Goal: Information Seeking & Learning: Learn about a topic

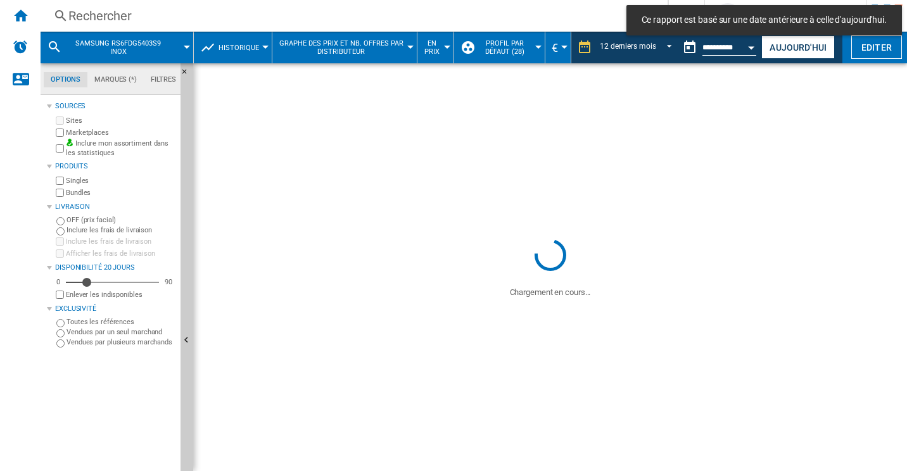
click at [223, 13] on div "Rechercher" at bounding box center [351, 16] width 566 height 18
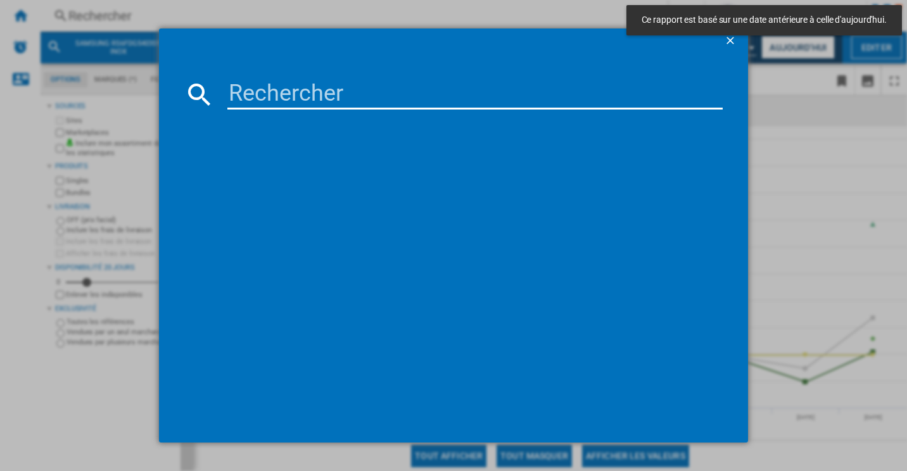
click at [272, 95] on input at bounding box center [475, 94] width 496 height 30
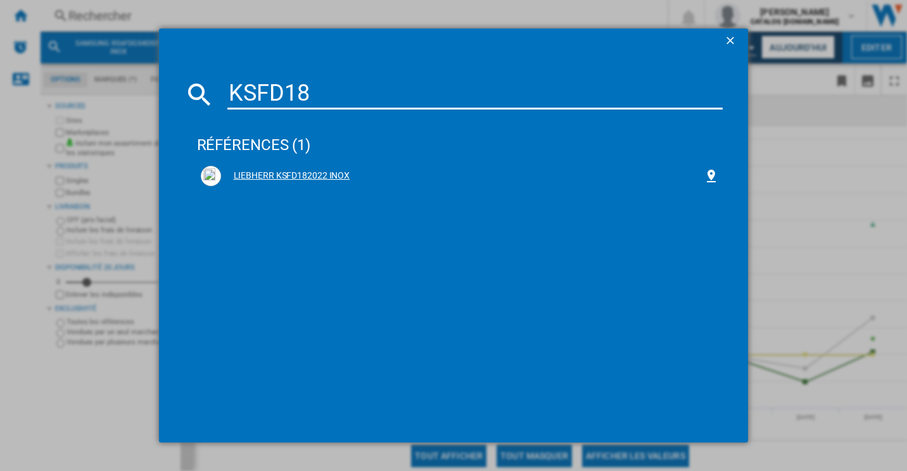
type input "KSFD18"
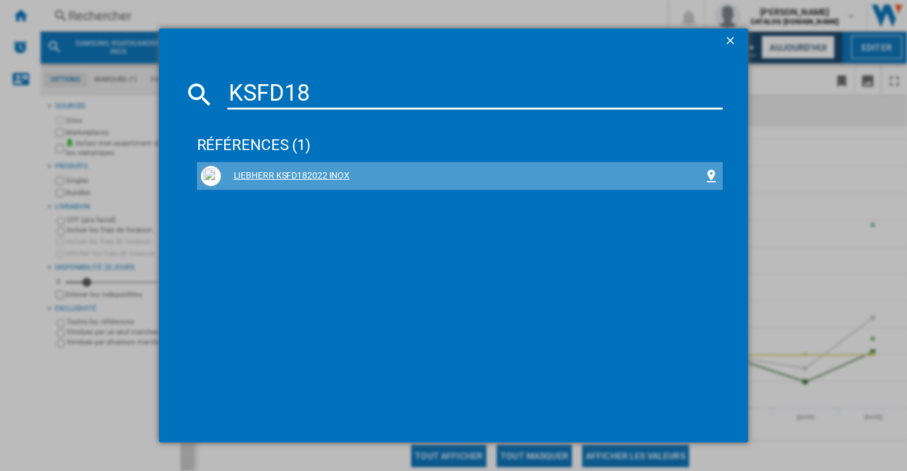
click at [282, 173] on div "LIEBHERR KSFD182022 INOX" at bounding box center [462, 176] width 483 height 13
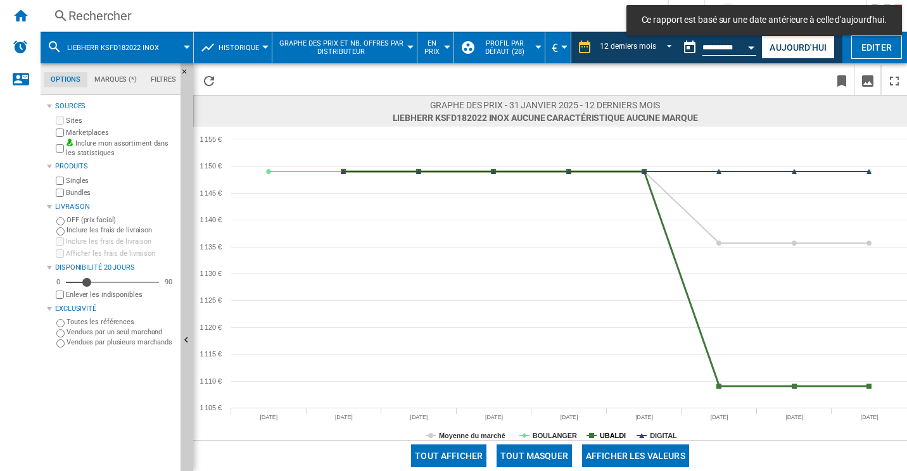
click at [600, 436] on tspan "UBALDI" at bounding box center [612, 436] width 26 height 8
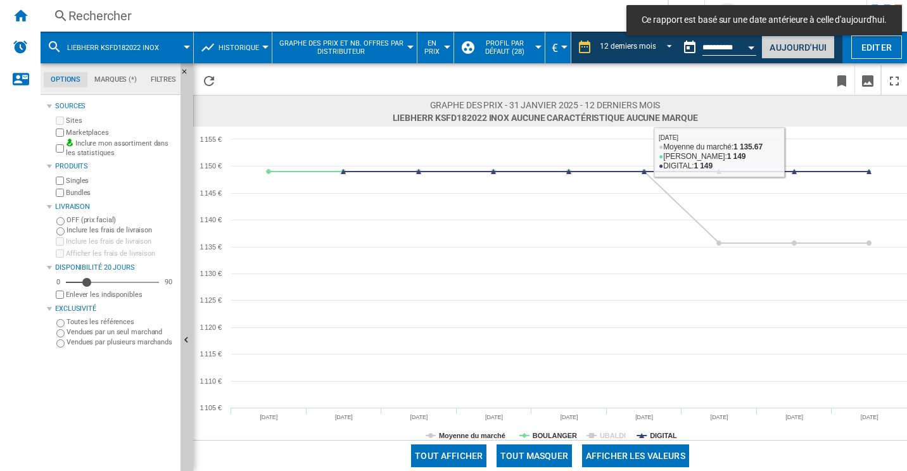
click at [805, 44] on button "Aujourd'hui" at bounding box center [797, 46] width 73 height 23
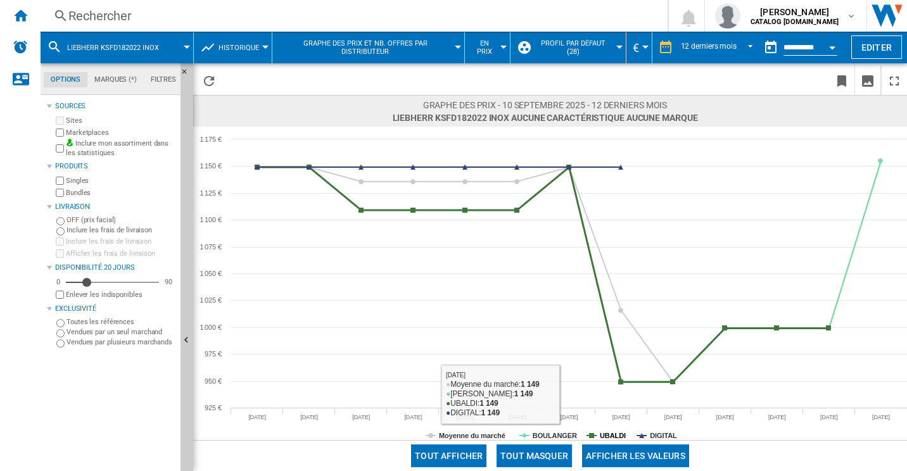
click at [610, 436] on tspan "UBALDI" at bounding box center [612, 436] width 26 height 8
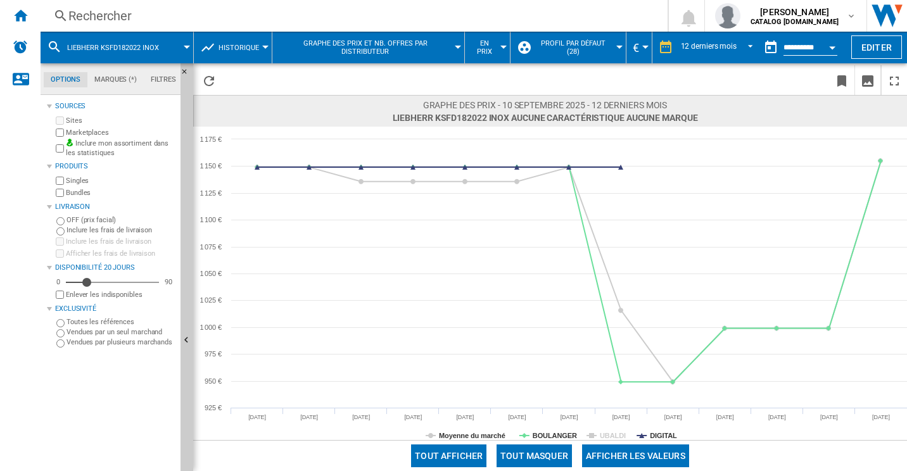
click at [651, 433] on tspan "DIGITAL" at bounding box center [663, 436] width 27 height 8
click at [504, 434] on tspan "Moyenne du marché" at bounding box center [472, 436] width 66 height 8
click at [281, 20] on div "Rechercher" at bounding box center [351, 16] width 566 height 18
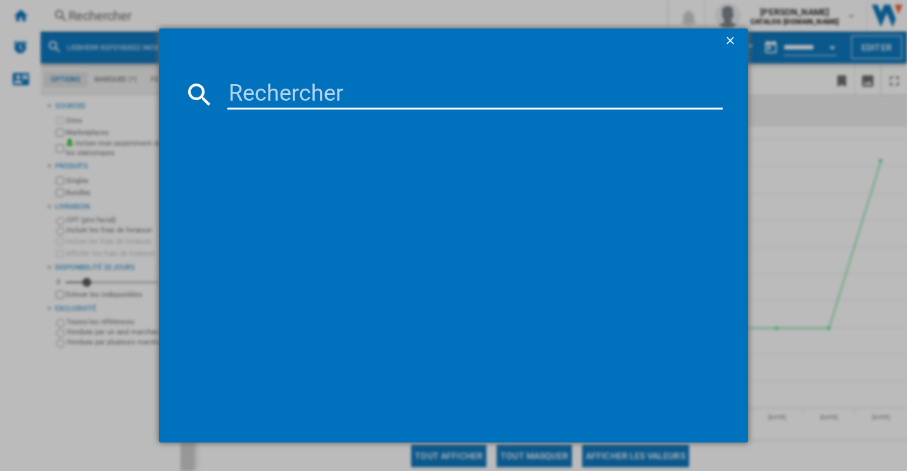
click at [308, 94] on input at bounding box center [475, 94] width 496 height 30
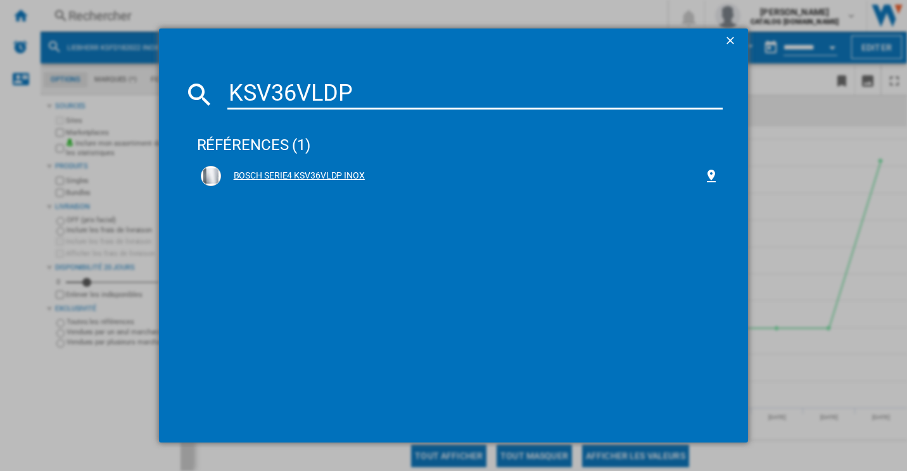
type input "KSV36VLDP"
click at [319, 174] on div "BOSCH SERIE4 KSV36VLDP INOX" at bounding box center [462, 176] width 483 height 13
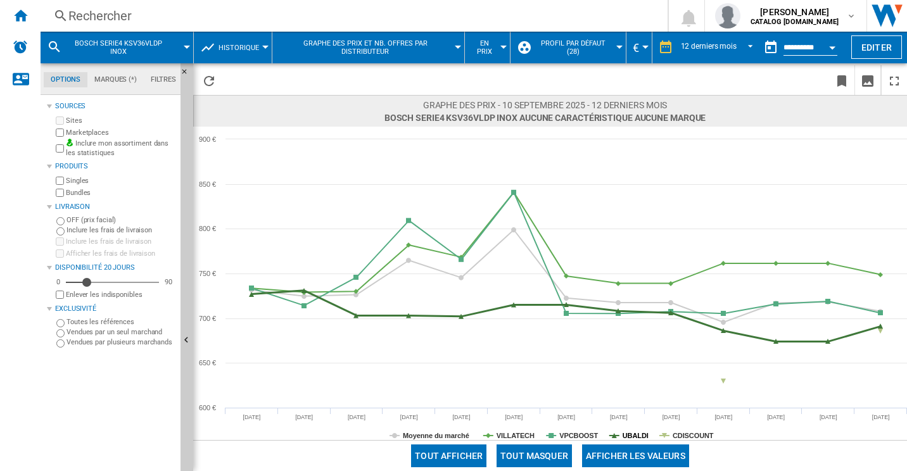
click at [627, 434] on tspan "UBALDI" at bounding box center [635, 436] width 26 height 8
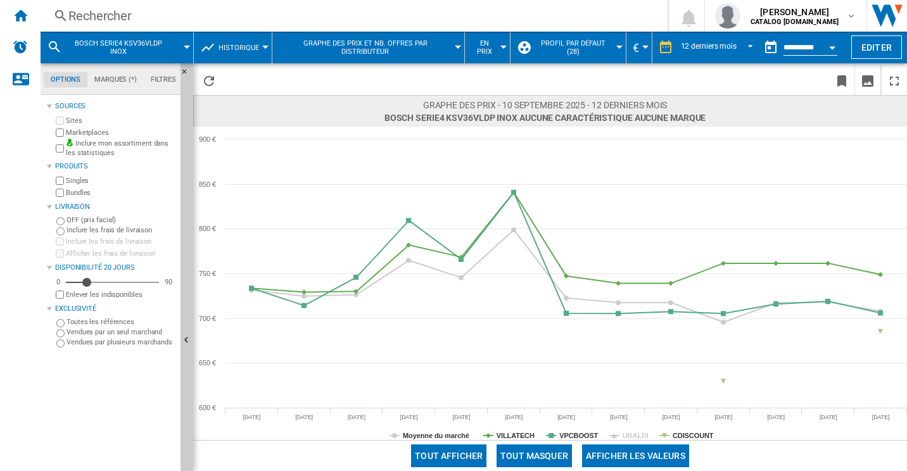
click at [627, 434] on tspan "UBALDI" at bounding box center [635, 436] width 26 height 8
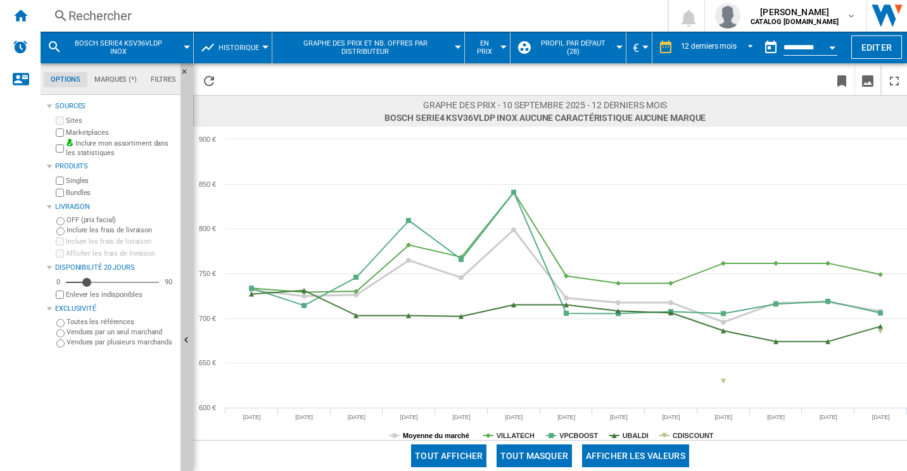
click at [438, 437] on tspan "Moyenne du marché" at bounding box center [436, 436] width 66 height 8
click at [690, 432] on tspan "CDISCOUNT" at bounding box center [692, 436] width 41 height 8
click at [272, 19] on div "Rechercher" at bounding box center [351, 16] width 566 height 18
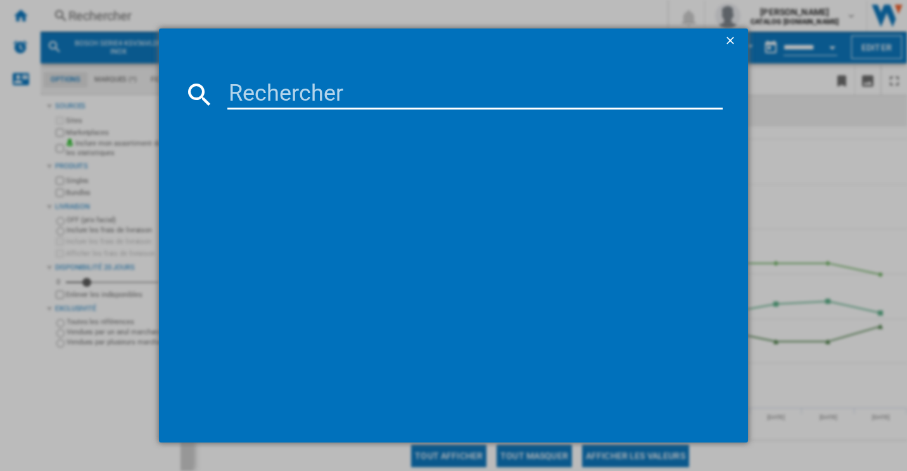
click at [282, 98] on input at bounding box center [475, 94] width 496 height 30
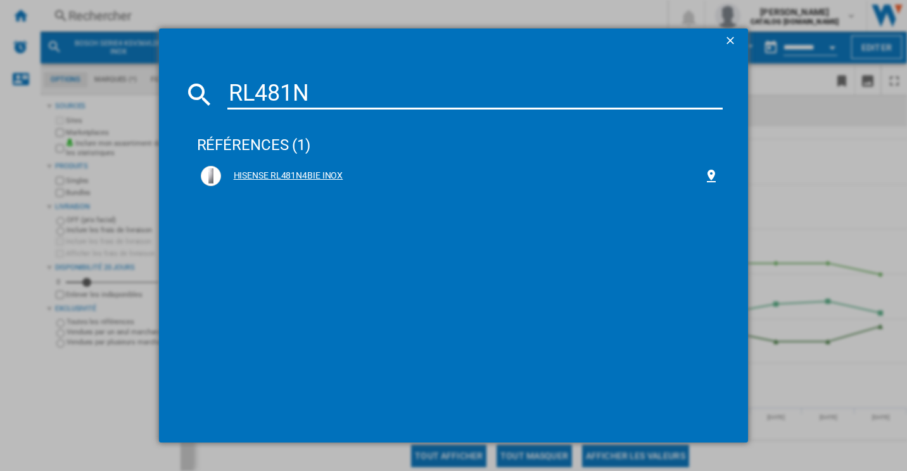
type input "RL481N"
click at [285, 174] on div "HISENSE RL481N4BIE INOX" at bounding box center [462, 176] width 483 height 13
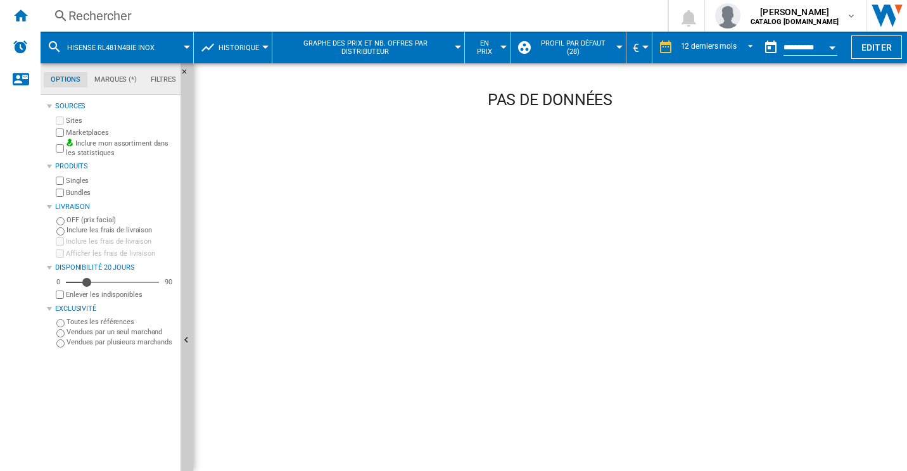
click at [153, 5] on div "Rechercher Rechercher 0 [PERSON_NAME] CATALOG [DOMAIN_NAME] CATALOG [DOMAIN_NAM…" at bounding box center [474, 16] width 866 height 32
click at [153, 19] on div "Rechercher" at bounding box center [351, 16] width 566 height 18
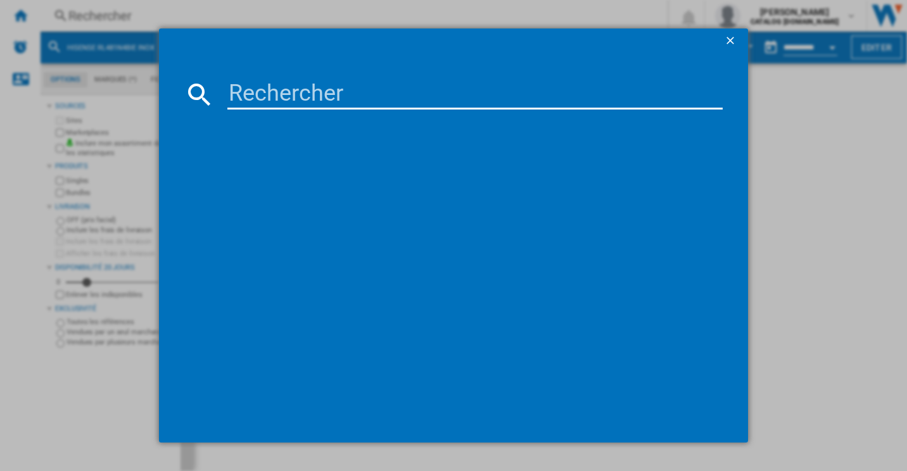
click at [297, 95] on input at bounding box center [475, 94] width 496 height 30
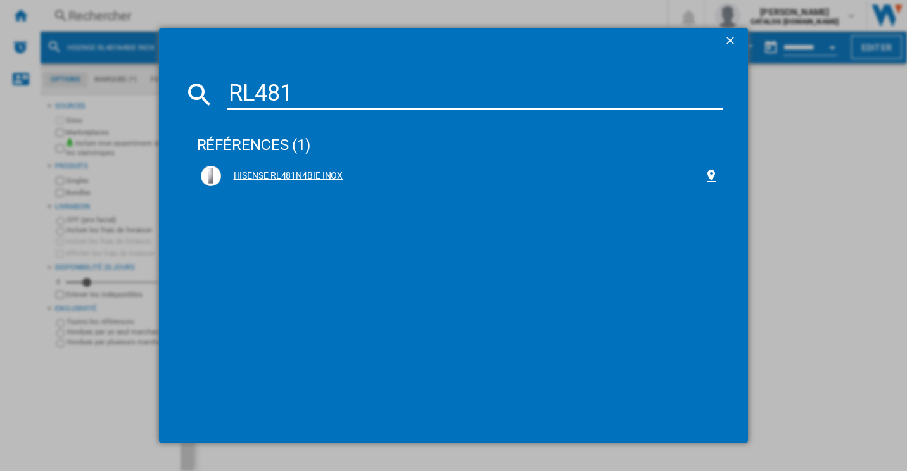
type input "RL481"
click at [277, 181] on div "HISENSE RL481N4BIE INOX" at bounding box center [462, 176] width 483 height 13
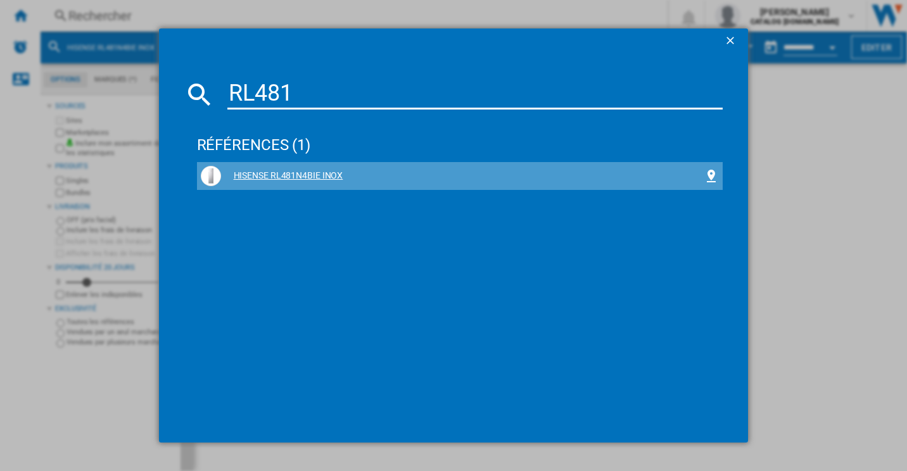
click at [324, 177] on div "HISENSE RL481N4BIE INOX" at bounding box center [462, 176] width 483 height 13
click at [356, 169] on div "HISENSE RL481N4BIE INOX" at bounding box center [460, 176] width 518 height 20
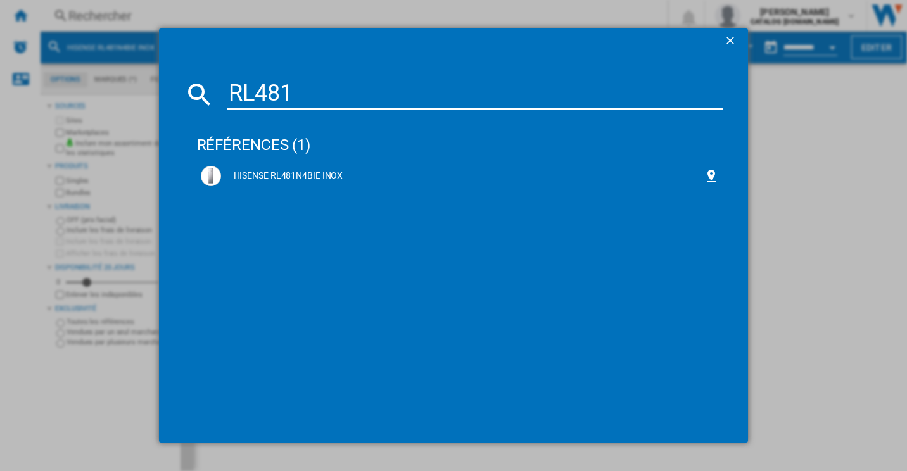
click at [843, 187] on div "RL481 références (1) HISENSE RL481N4BIE INOX" at bounding box center [453, 235] width 907 height 471
